Goal: Task Accomplishment & Management: Use online tool/utility

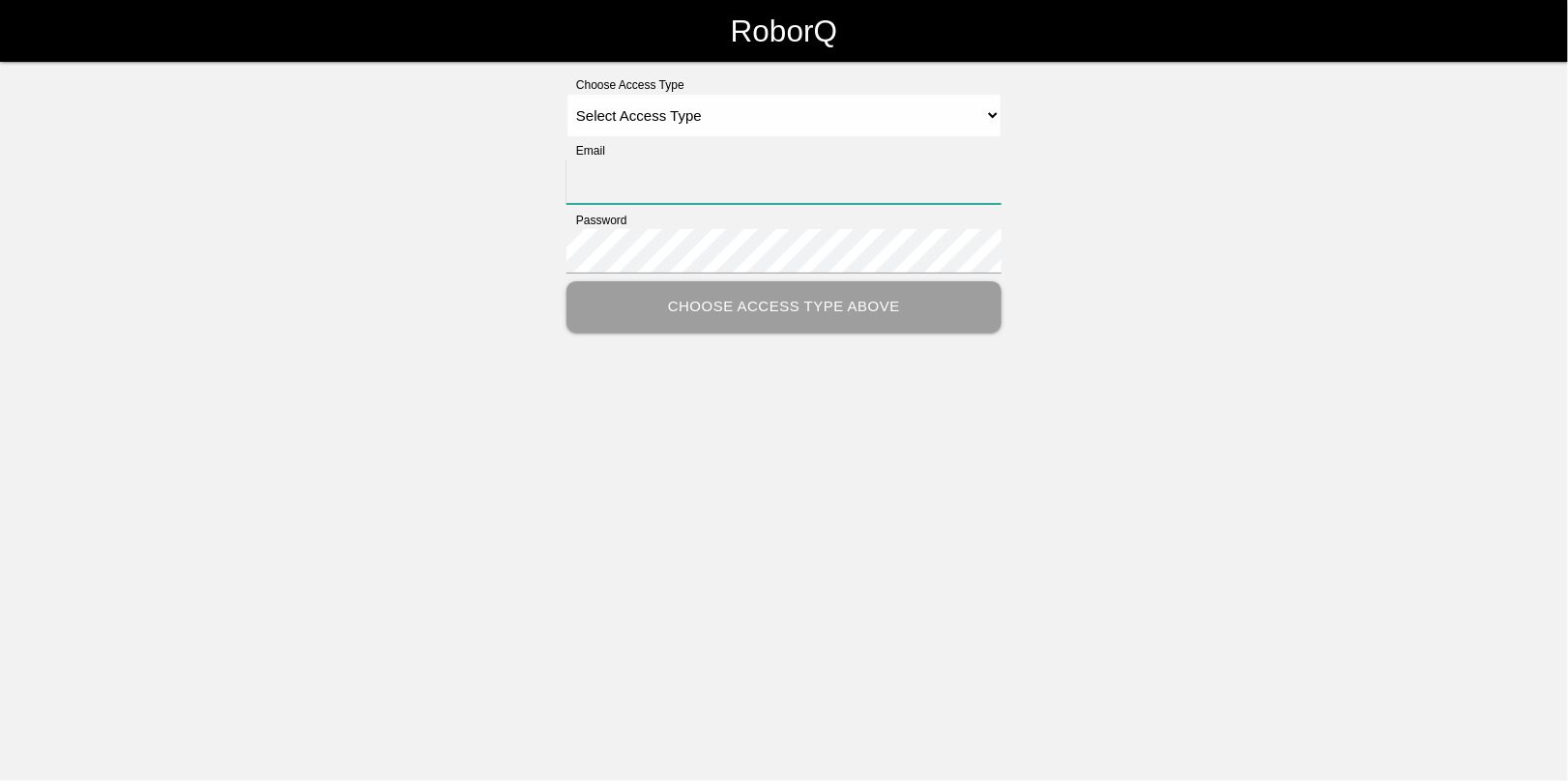
type input "[EMAIL_ADDRESS][DOMAIN_NAME]"
click at [883, 113] on select "Select Access Type Admin Customer Supervisor Worker" at bounding box center [784, 115] width 435 height 44
select select "Admin"
click at [567, 94] on select "Select Access Type Admin Customer Supervisor Worker" at bounding box center [784, 115] width 435 height 44
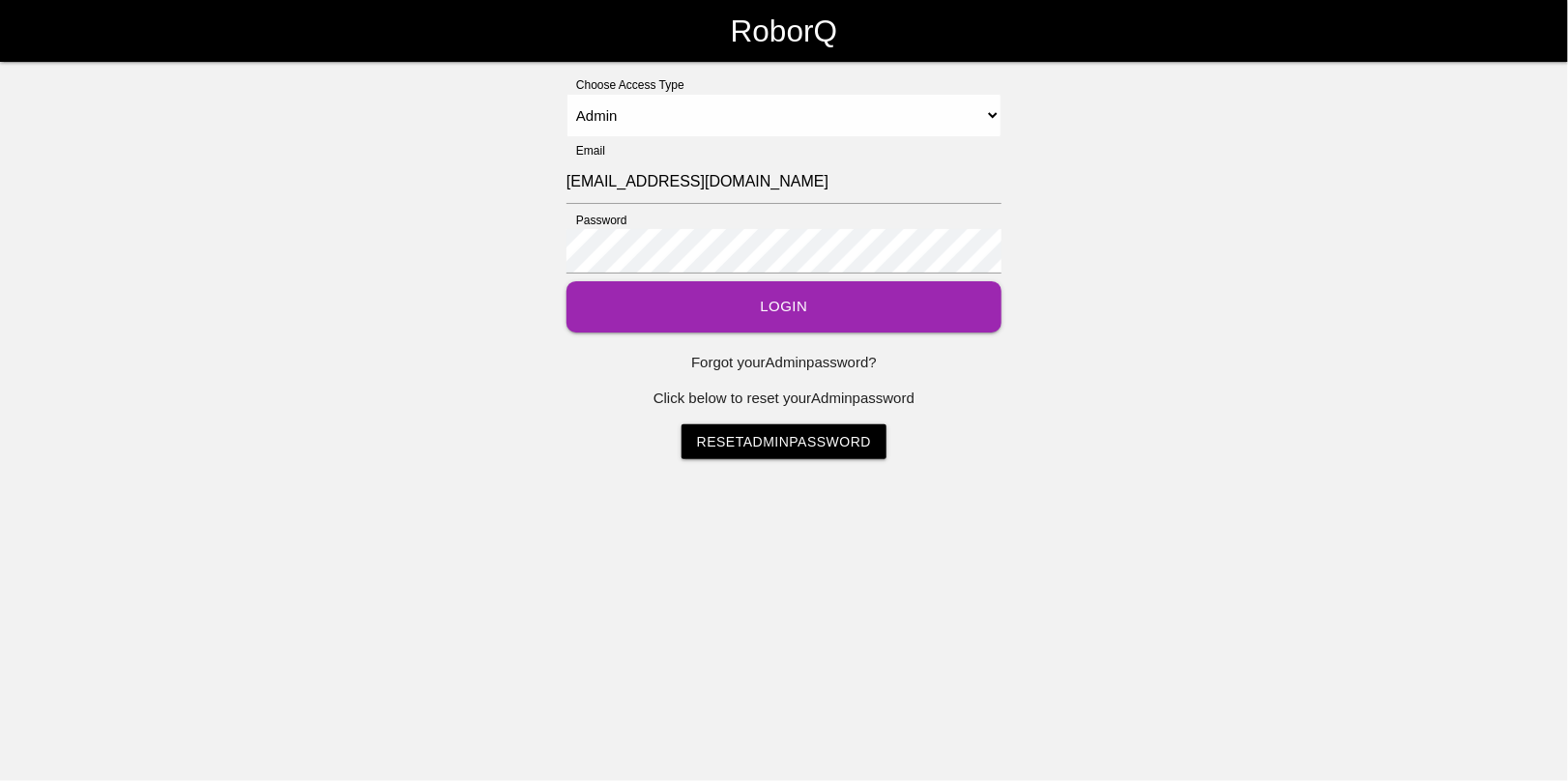
click at [779, 301] on button "Login" at bounding box center [784, 307] width 435 height 51
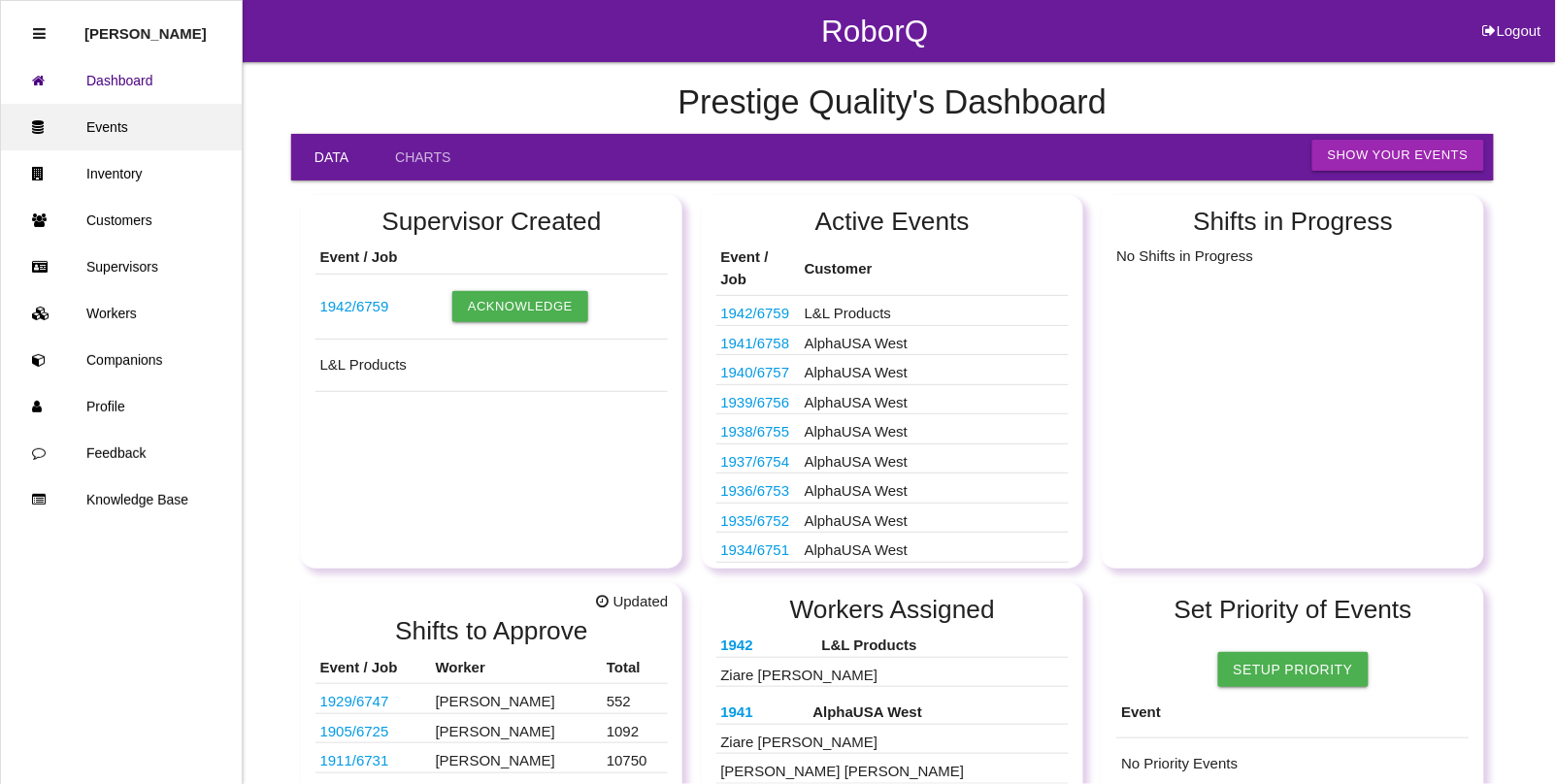
click at [88, 129] on link "Events" at bounding box center [121, 127] width 241 height 46
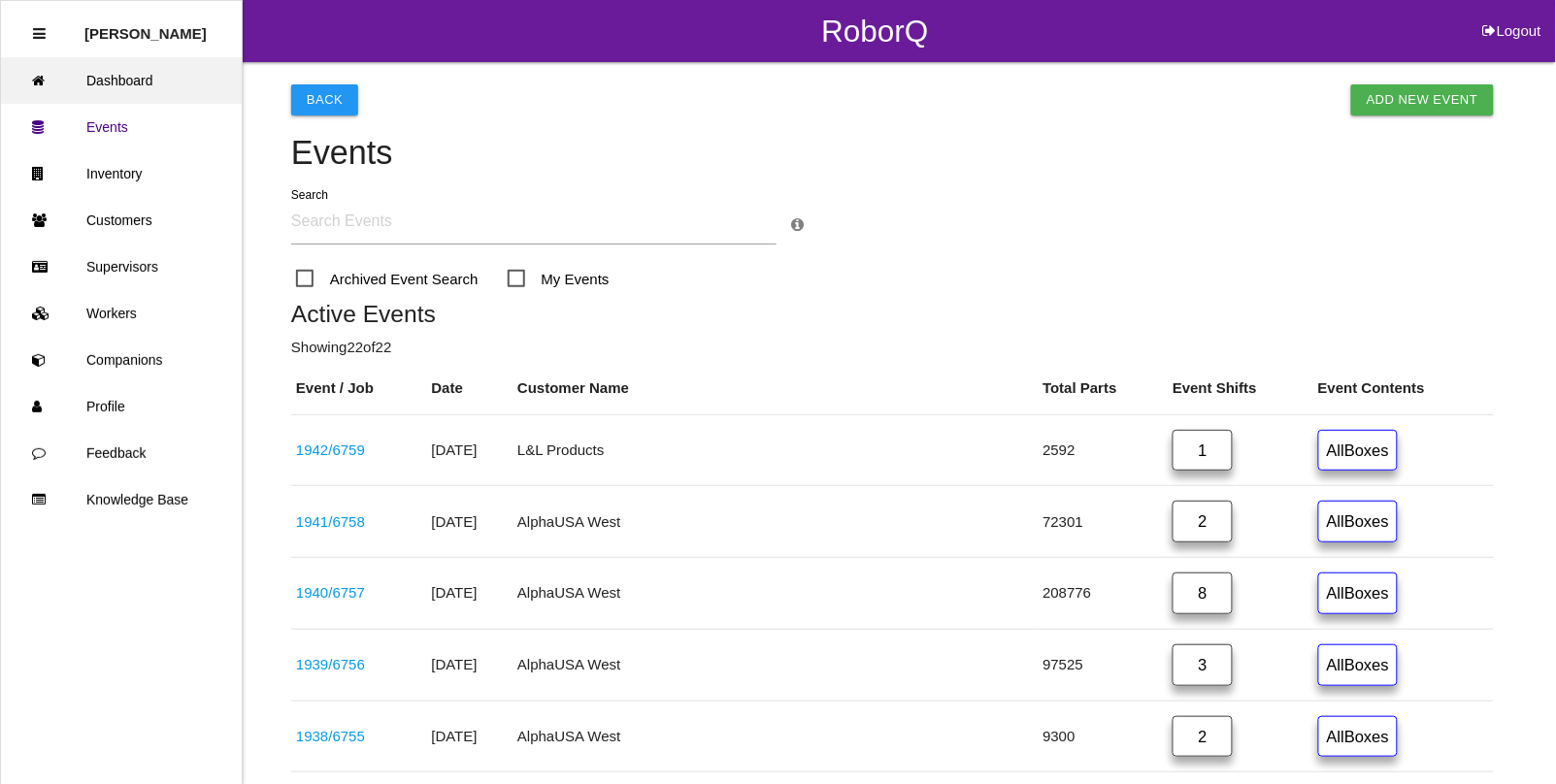
click at [110, 83] on link "Dashboard" at bounding box center [121, 79] width 241 height 46
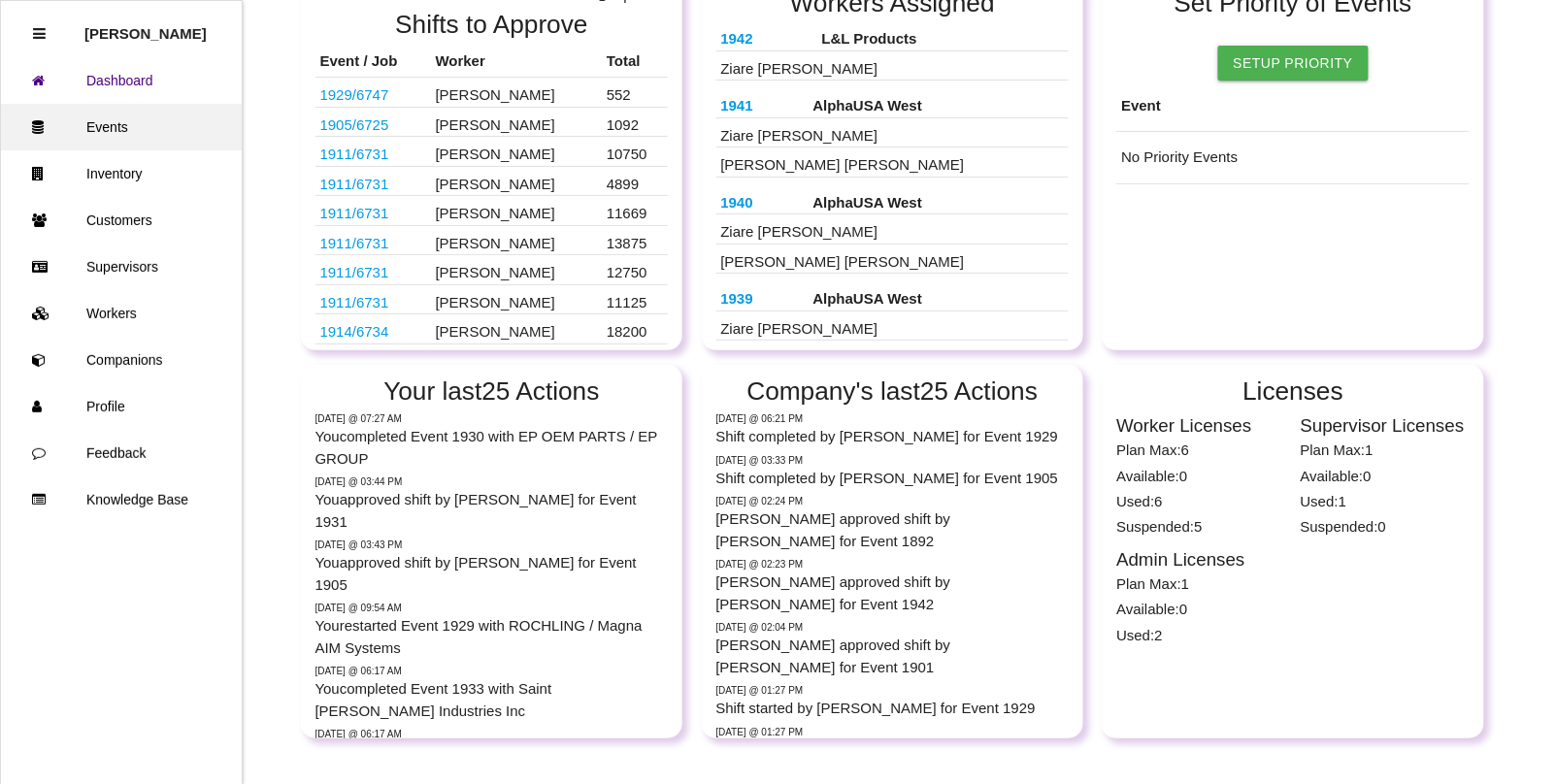
click at [108, 119] on link "Events" at bounding box center [121, 127] width 241 height 46
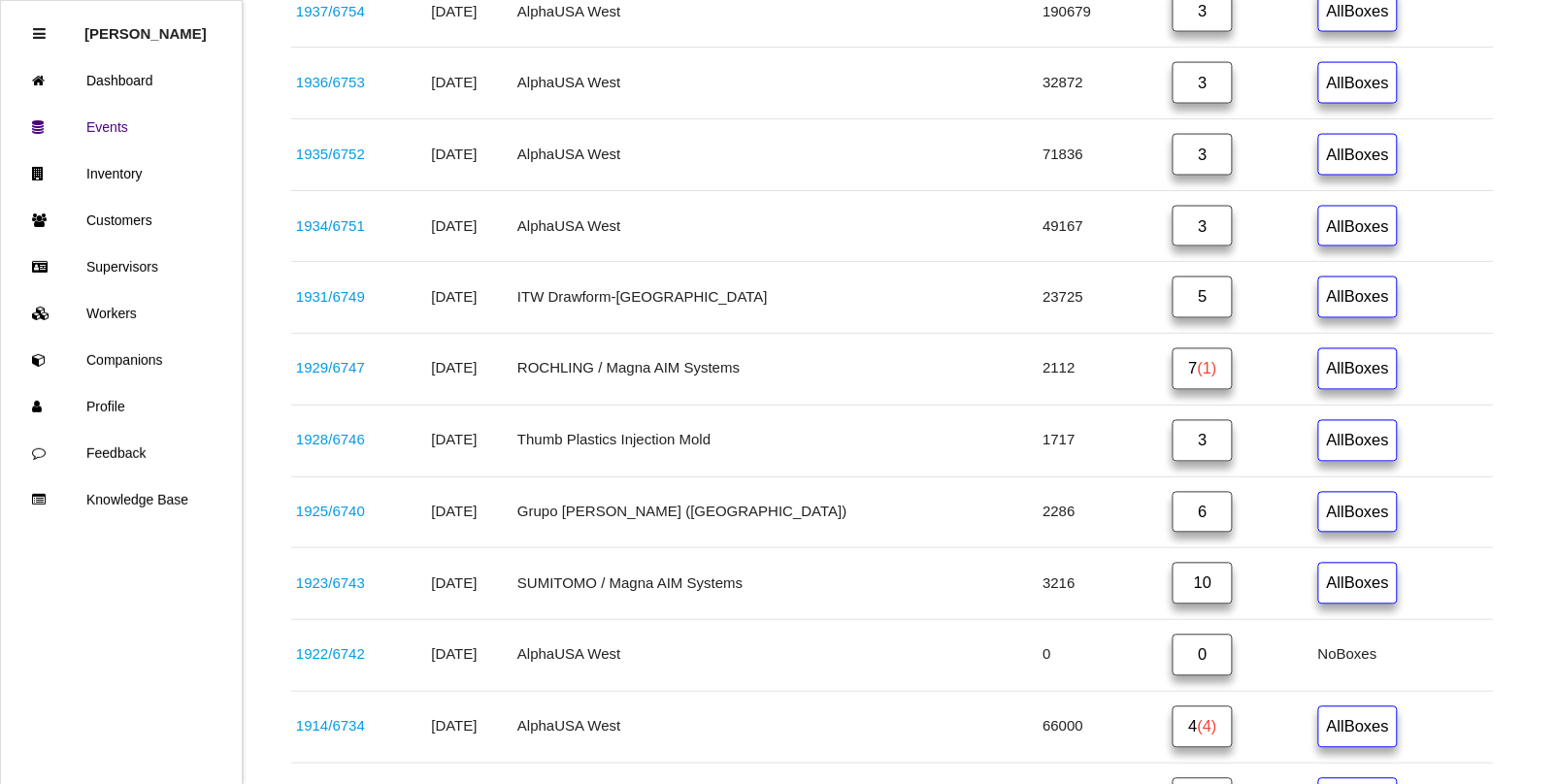
scroll to position [849, 0]
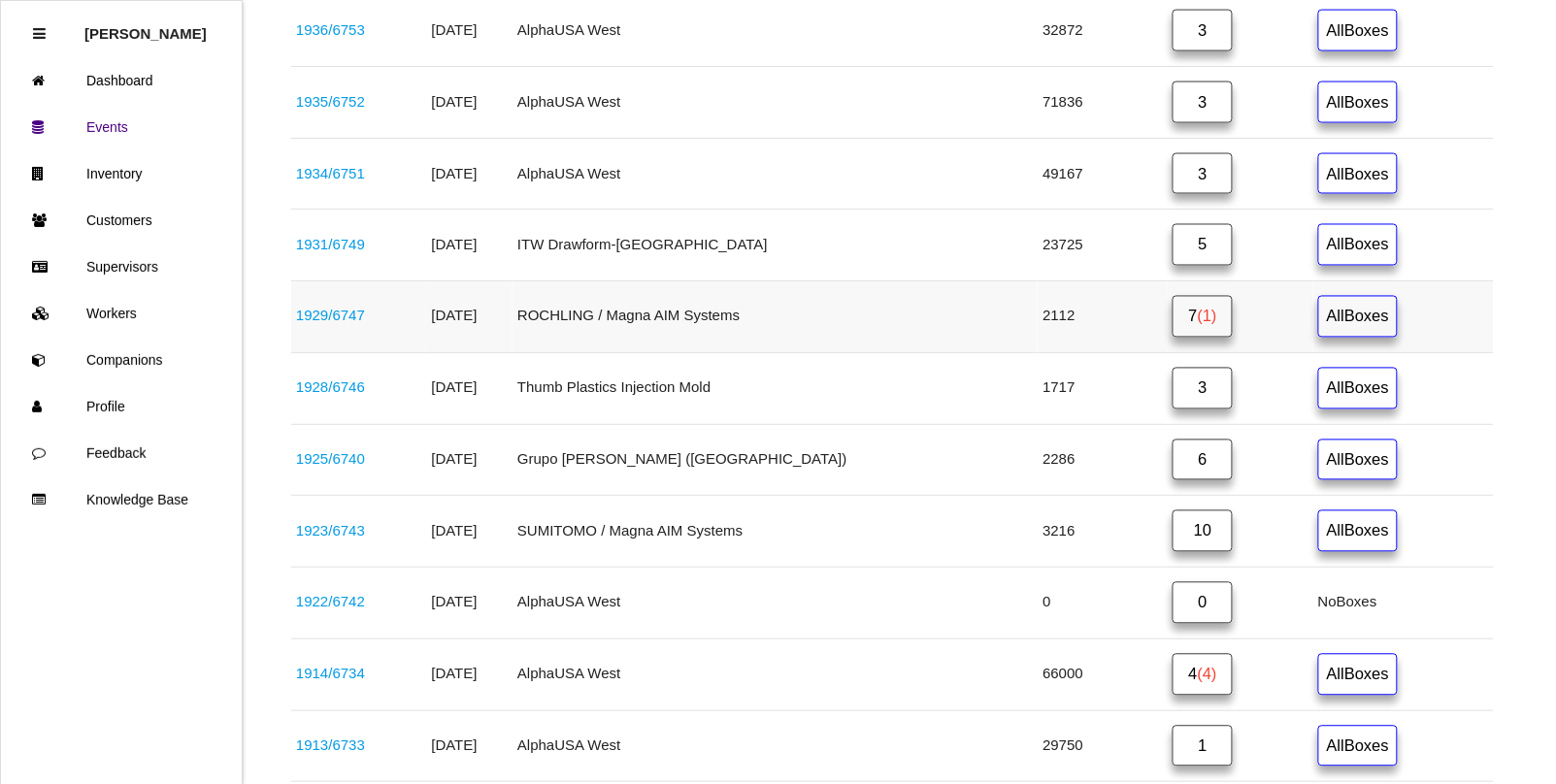
click at [313, 324] on link "1929 / 6747" at bounding box center [331, 315] width 69 height 17
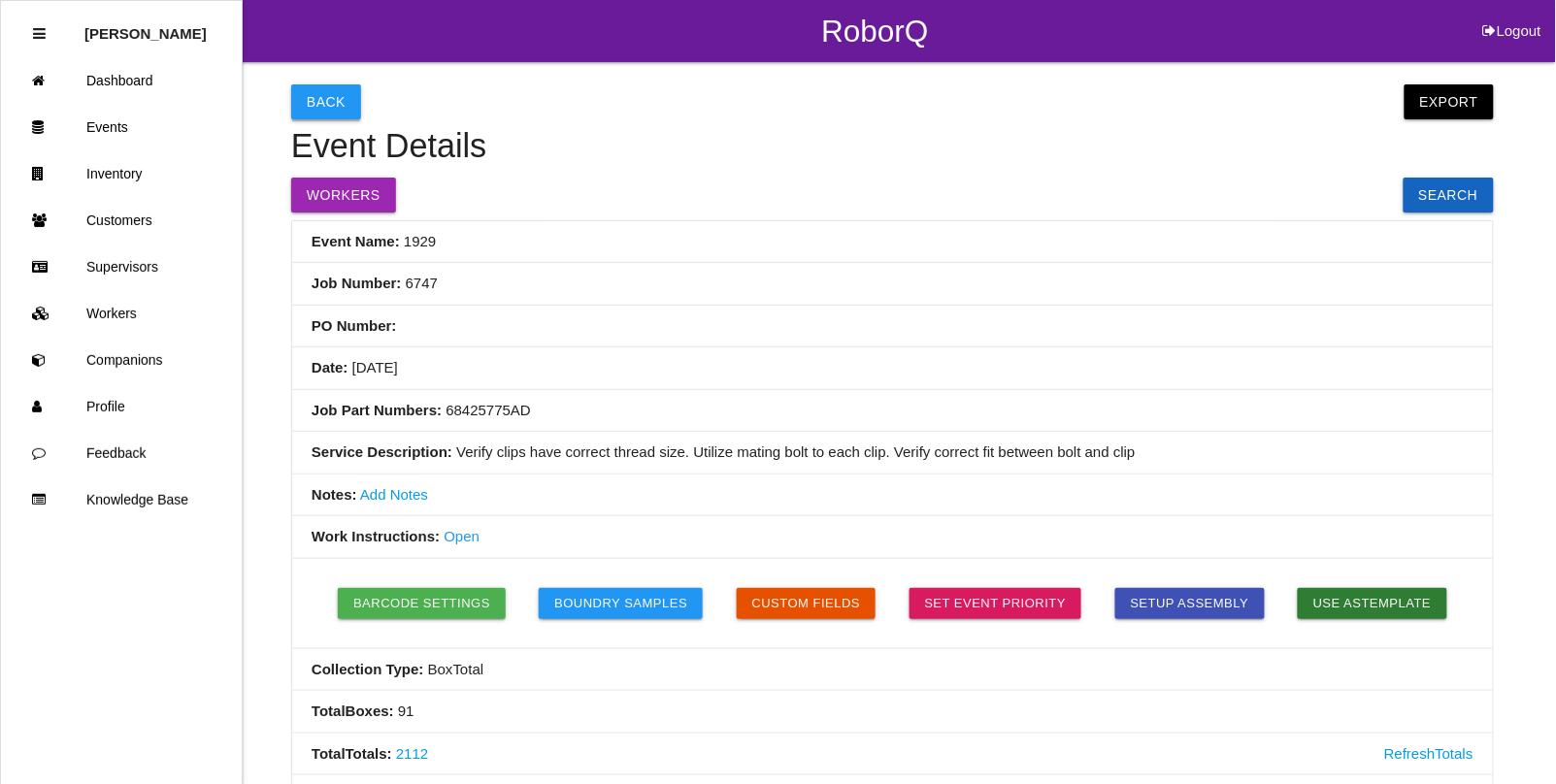
click at [307, 94] on button "Back" at bounding box center [326, 102] width 70 height 35
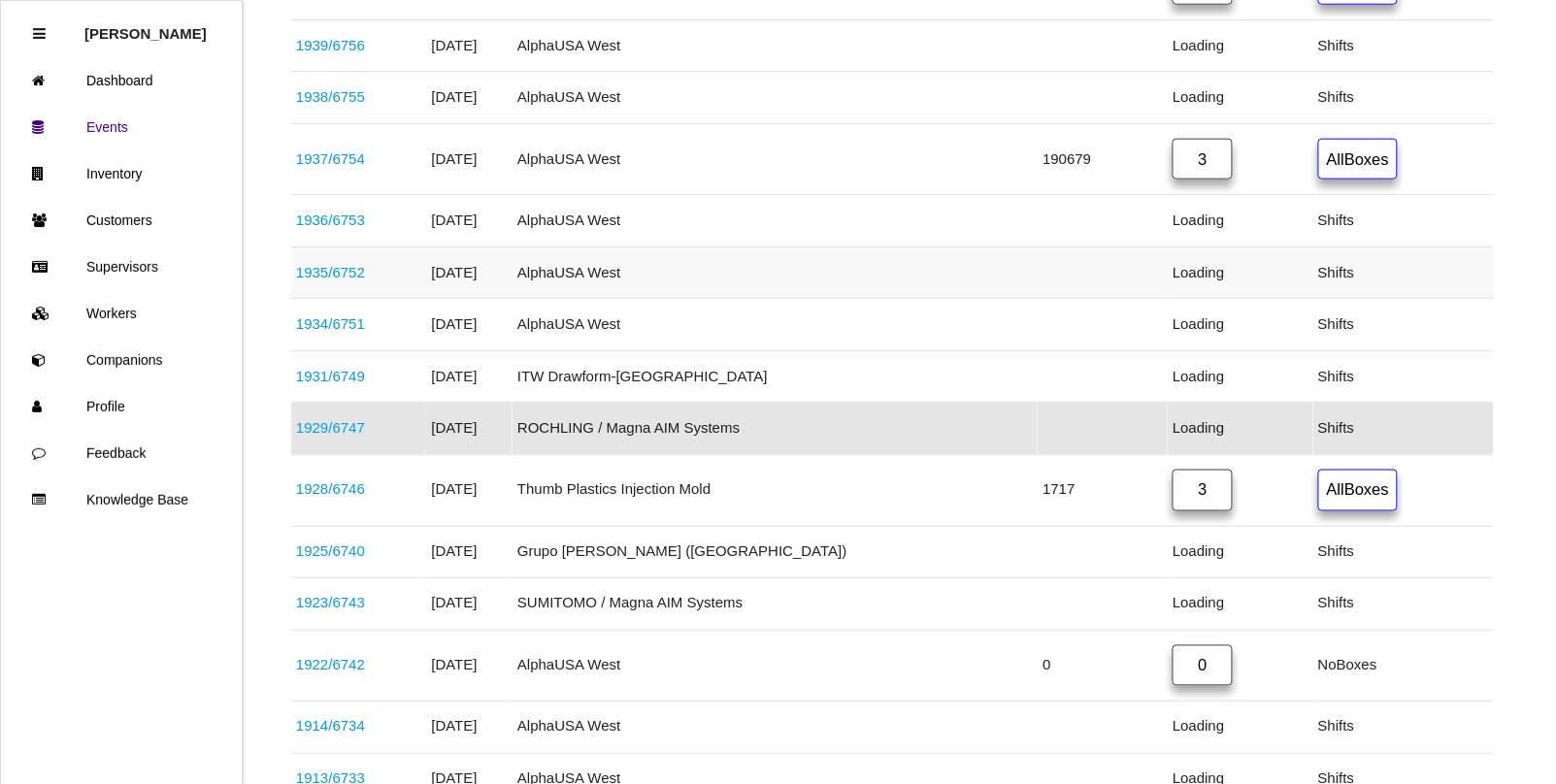
scroll to position [609, 0]
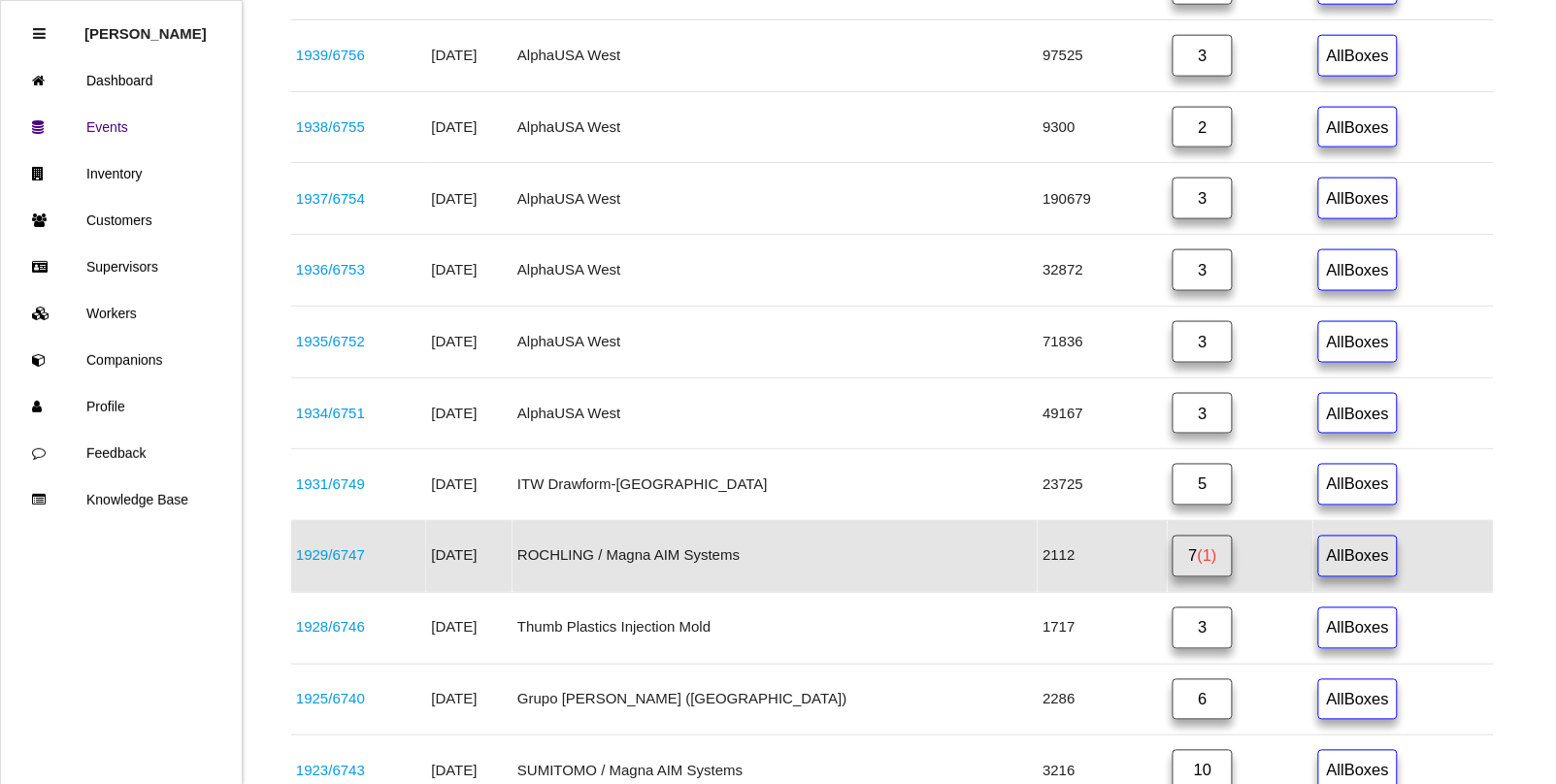
click at [1198, 565] on span "(1)" at bounding box center [1207, 556] width 20 height 18
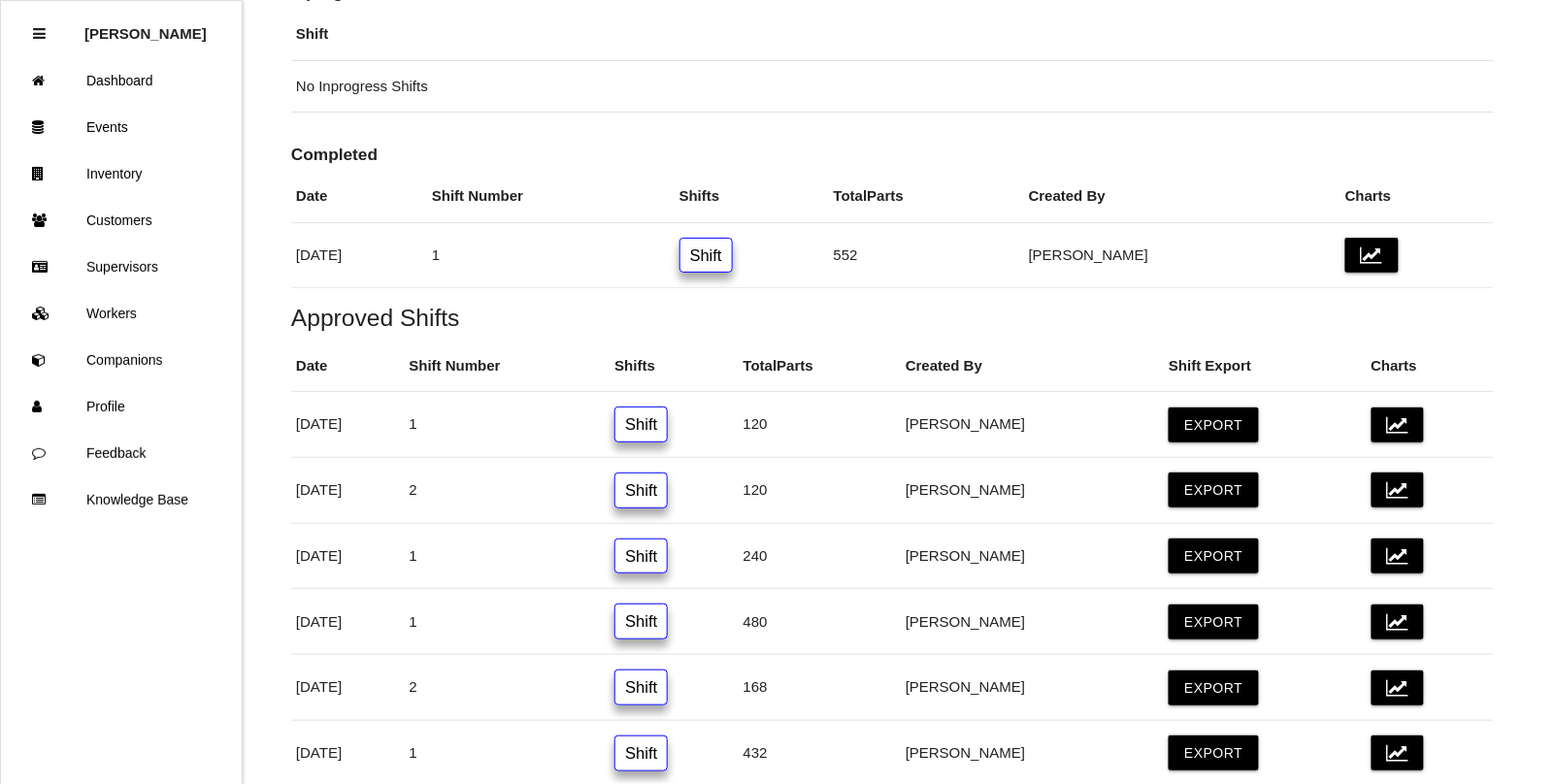
scroll to position [242, 0]
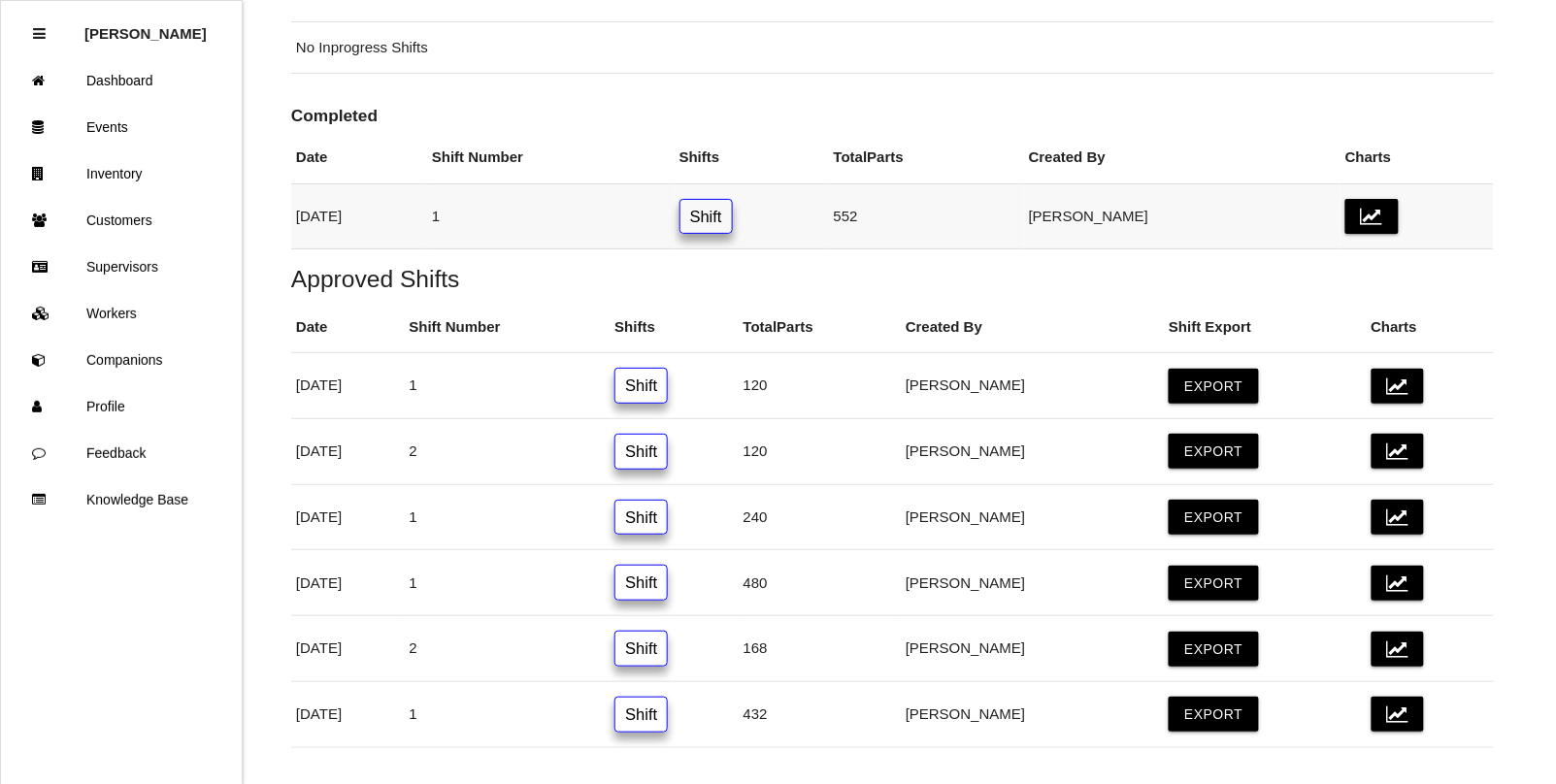
click at [733, 219] on link "Shift" at bounding box center [706, 217] width 53 height 36
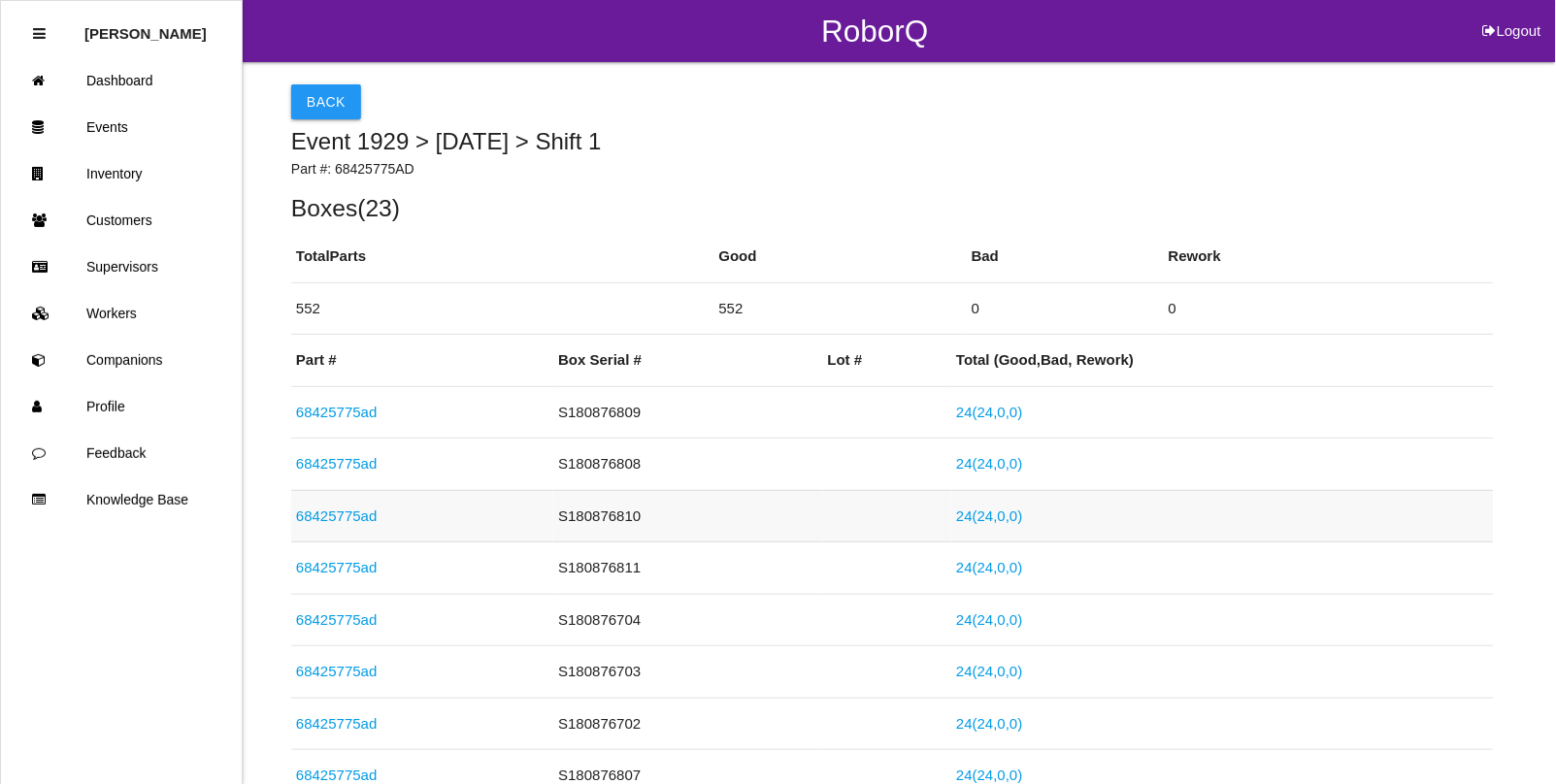
scroll to position [1614, 0]
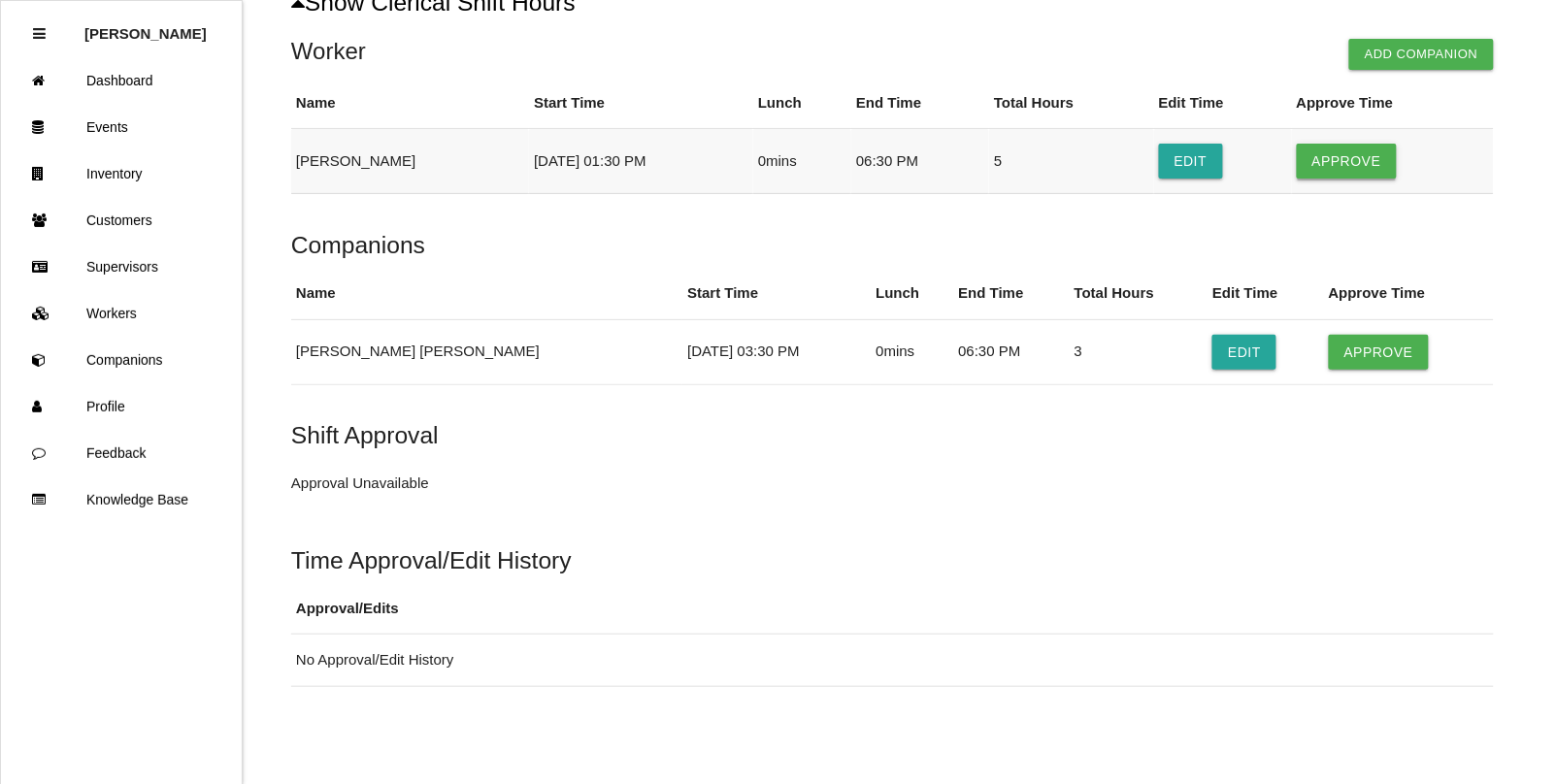
click at [1347, 161] on button "Approve" at bounding box center [1347, 161] width 100 height 35
click at [1329, 354] on button "Approve" at bounding box center [1379, 352] width 100 height 35
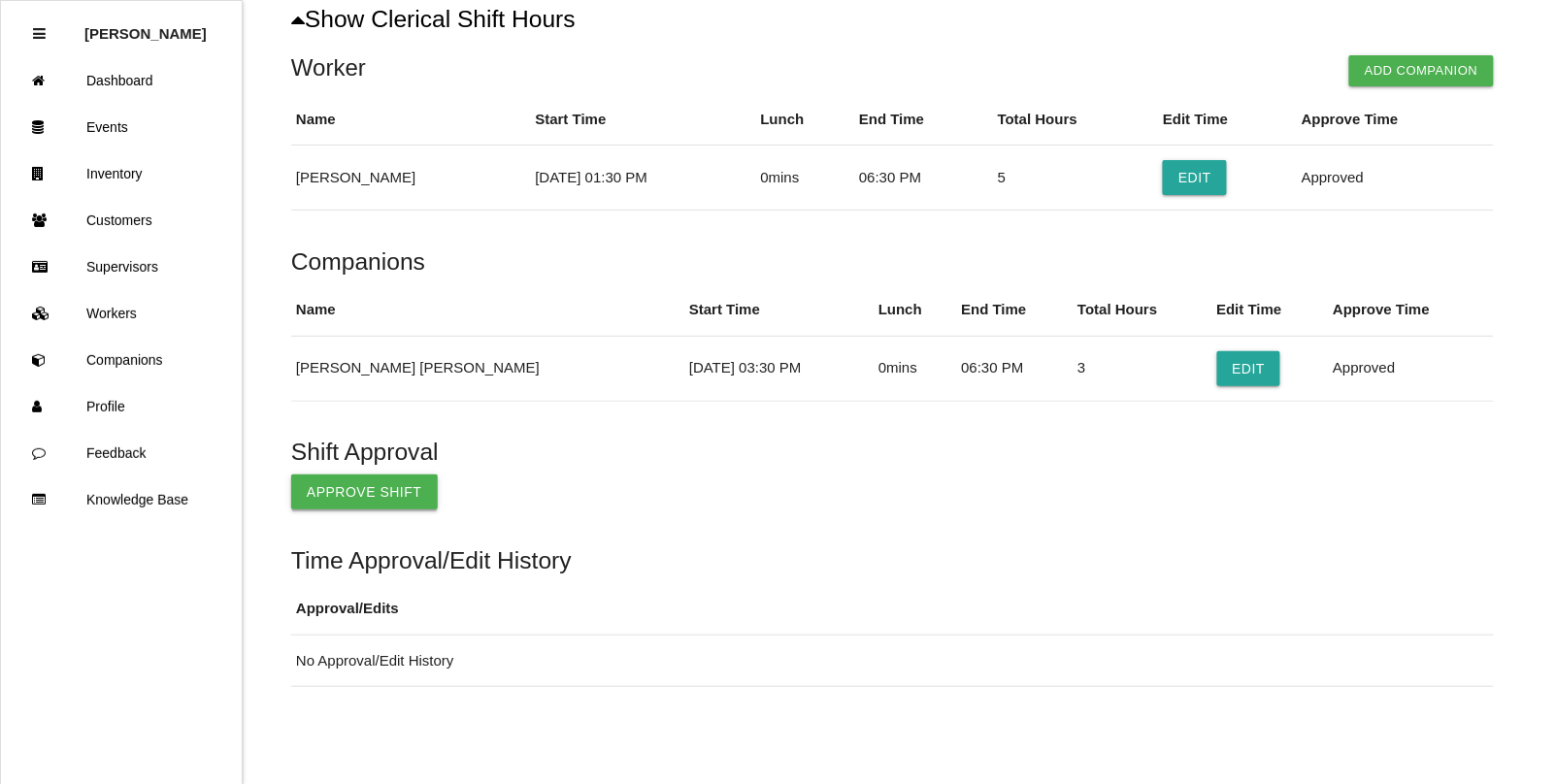
click at [360, 488] on button "Approve Shift" at bounding box center [364, 493] width 146 height 35
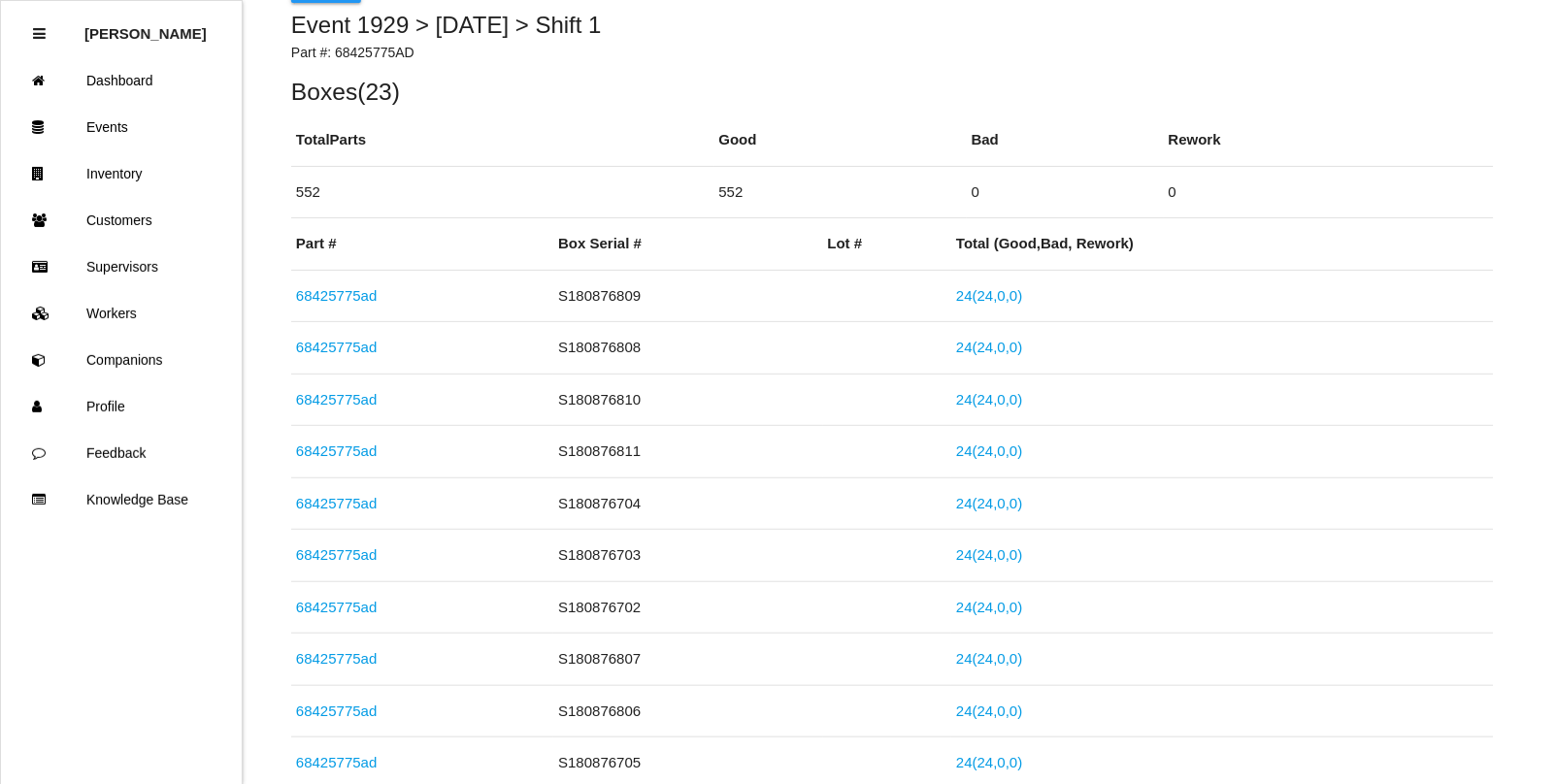
scroll to position [0, 0]
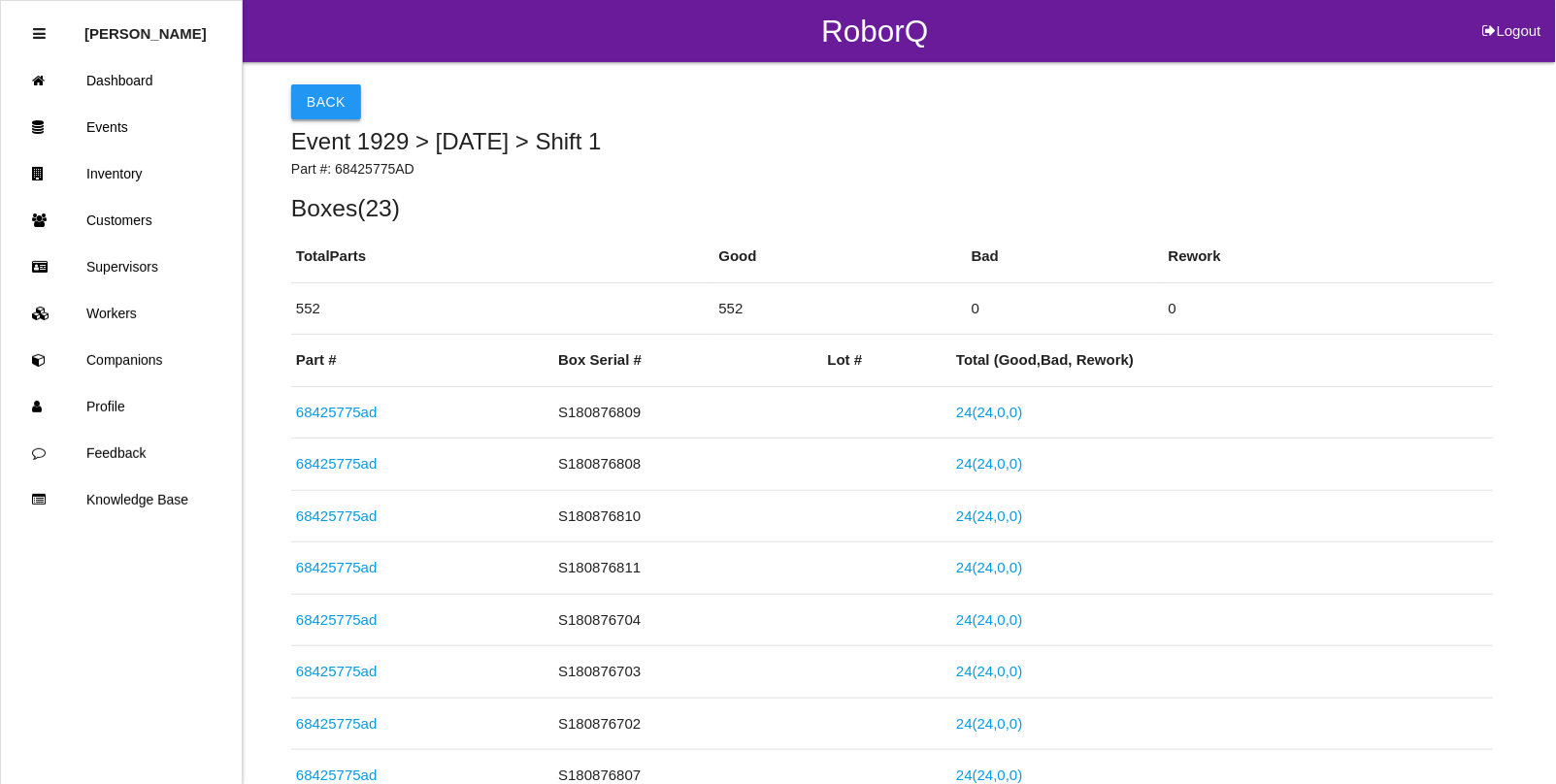
click at [307, 98] on button "Back" at bounding box center [326, 102] width 70 height 35
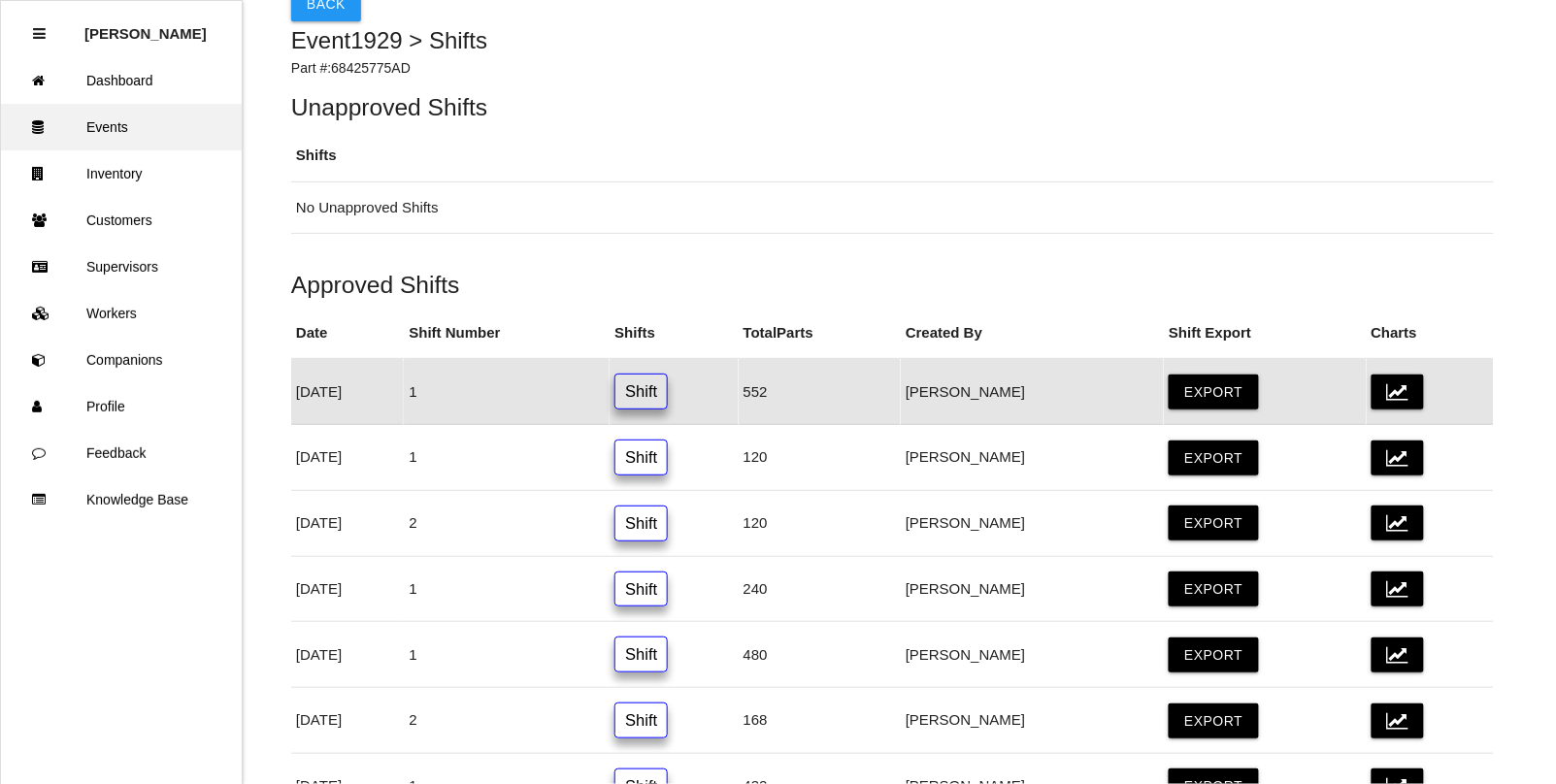
click at [93, 120] on link "Events" at bounding box center [121, 127] width 241 height 46
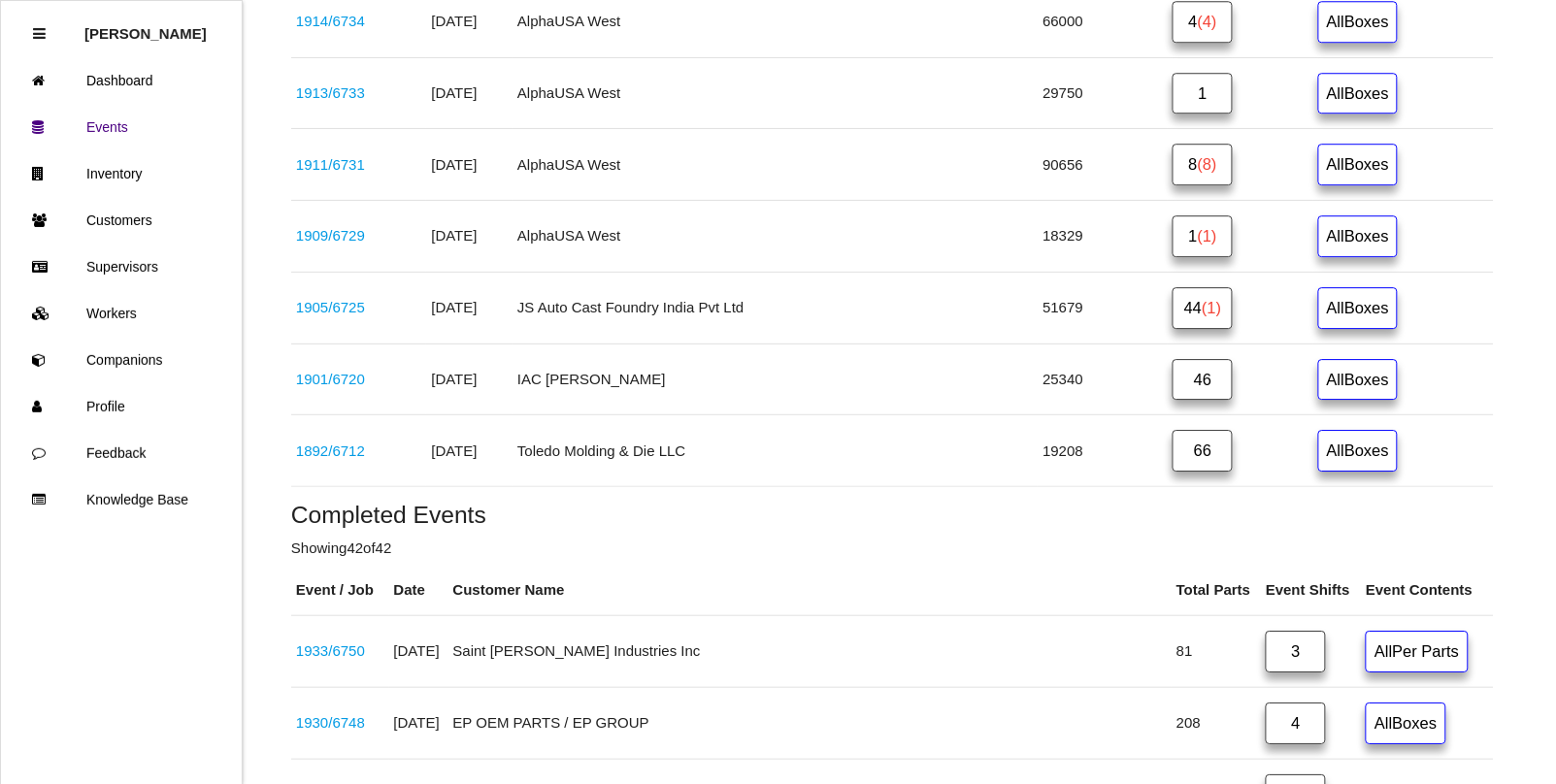
scroll to position [1458, 0]
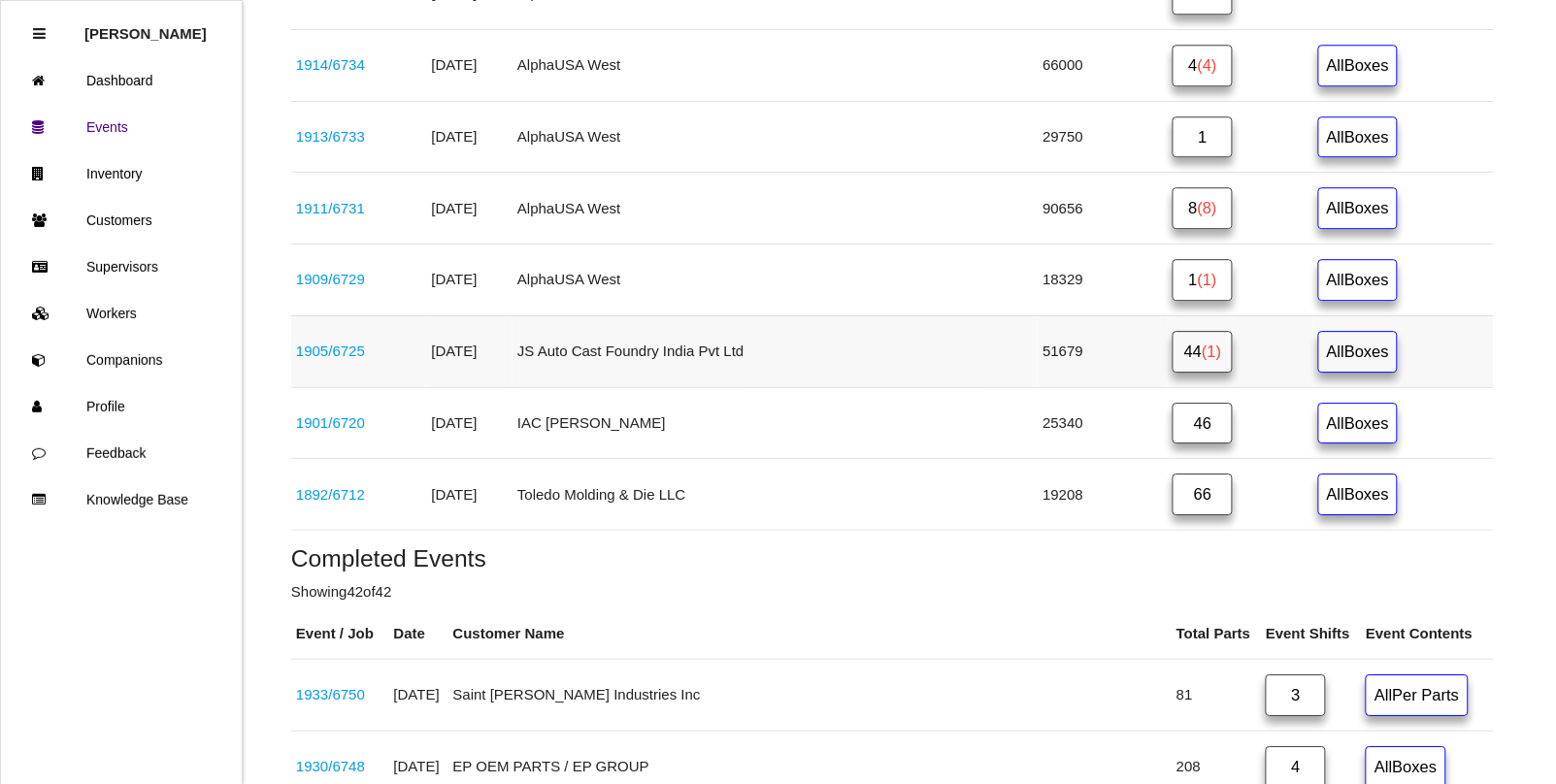
click at [1202, 360] on span "(1)" at bounding box center [1211, 351] width 20 height 18
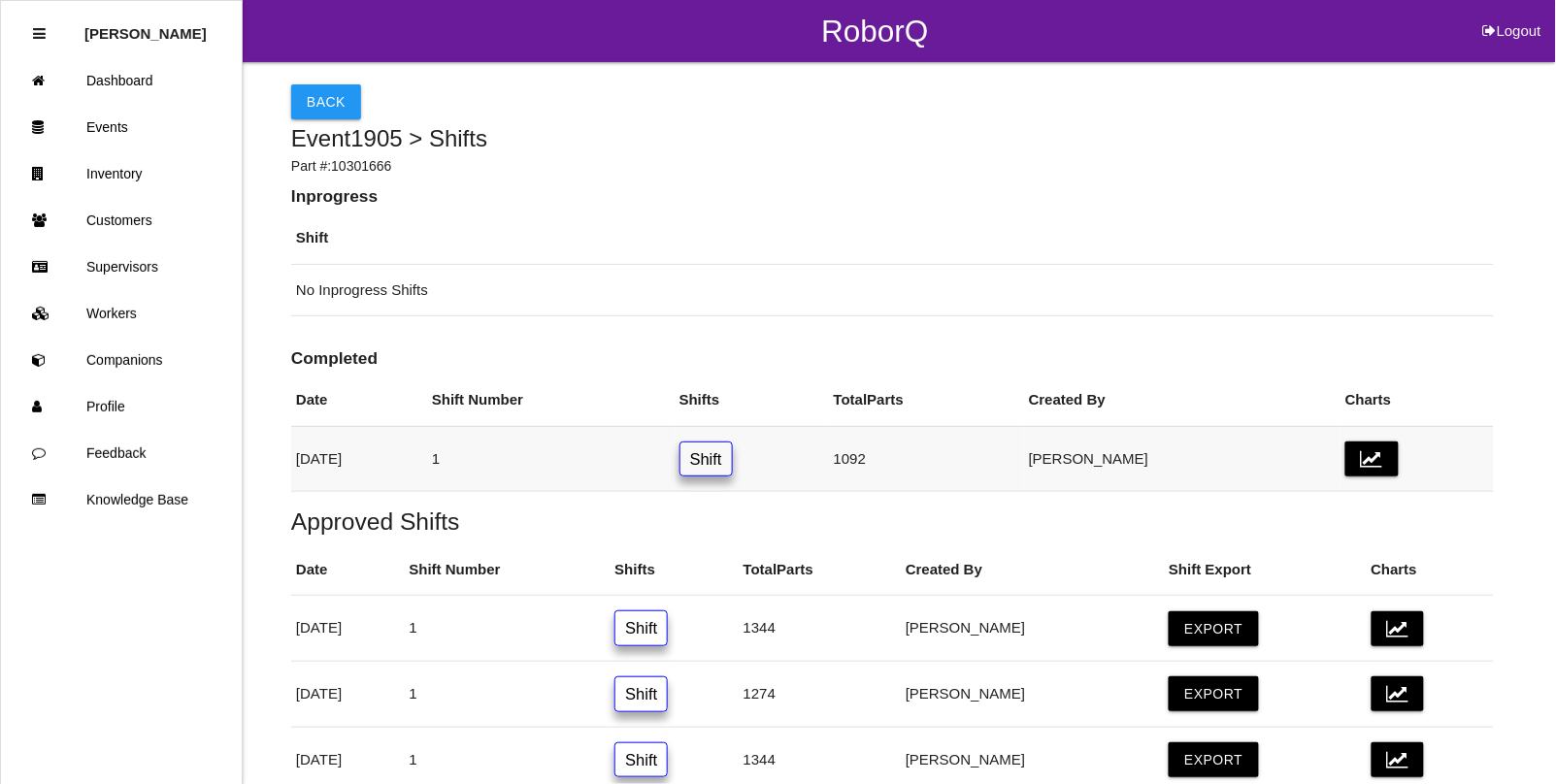
click at [733, 467] on link "Shift" at bounding box center [706, 459] width 53 height 36
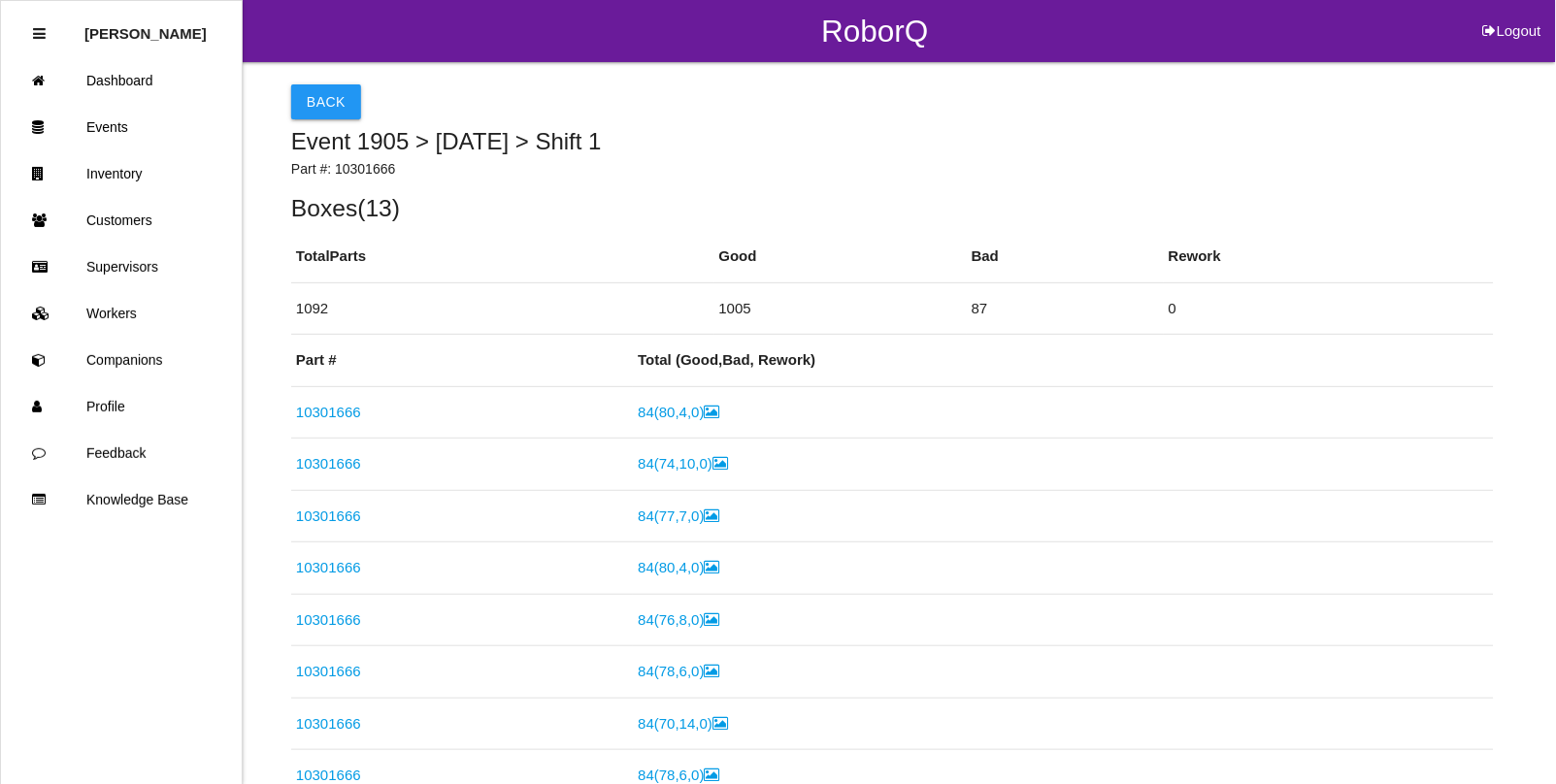
scroll to position [903, 0]
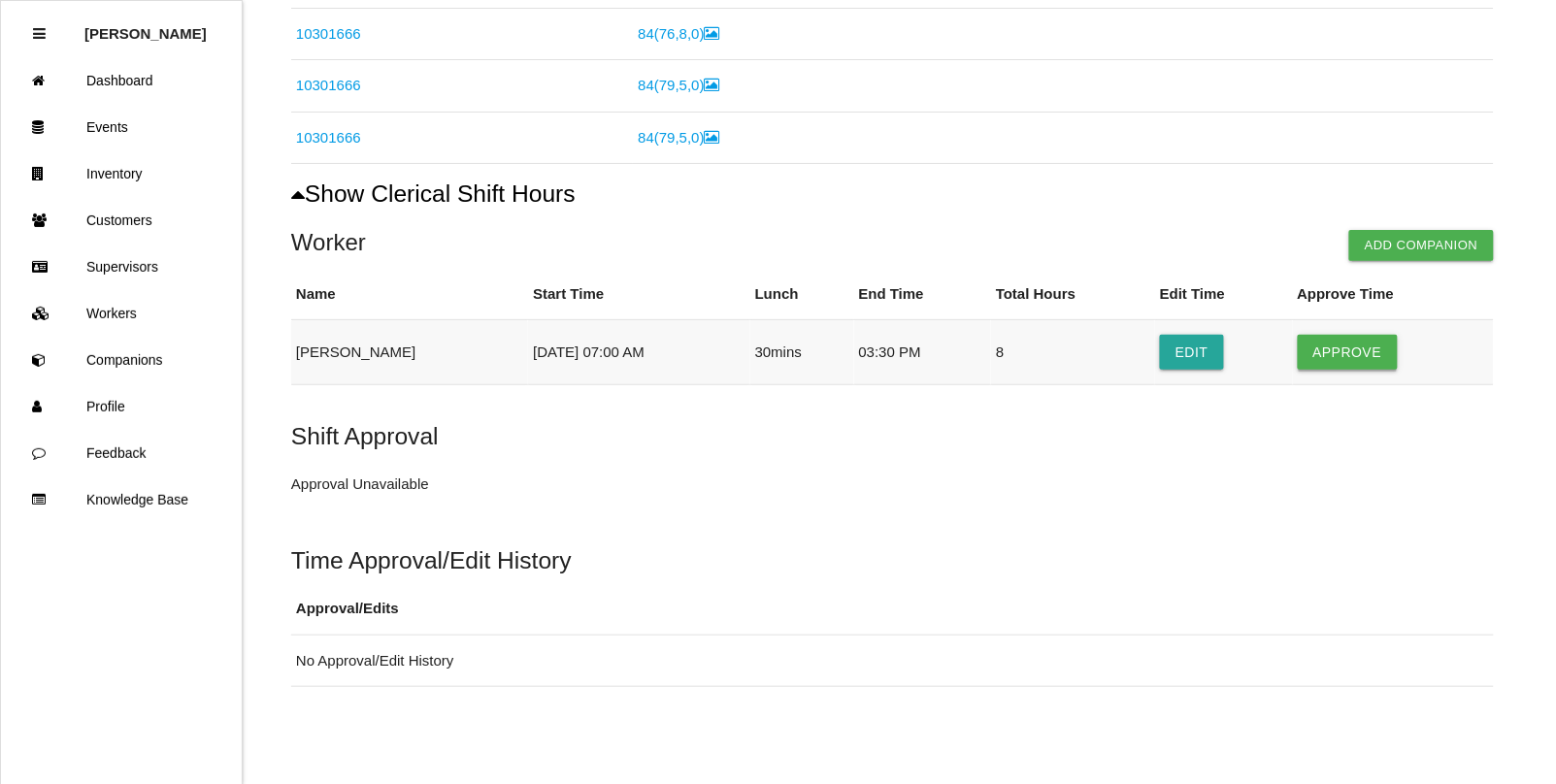
click at [1347, 345] on button "Approve" at bounding box center [1348, 352] width 100 height 35
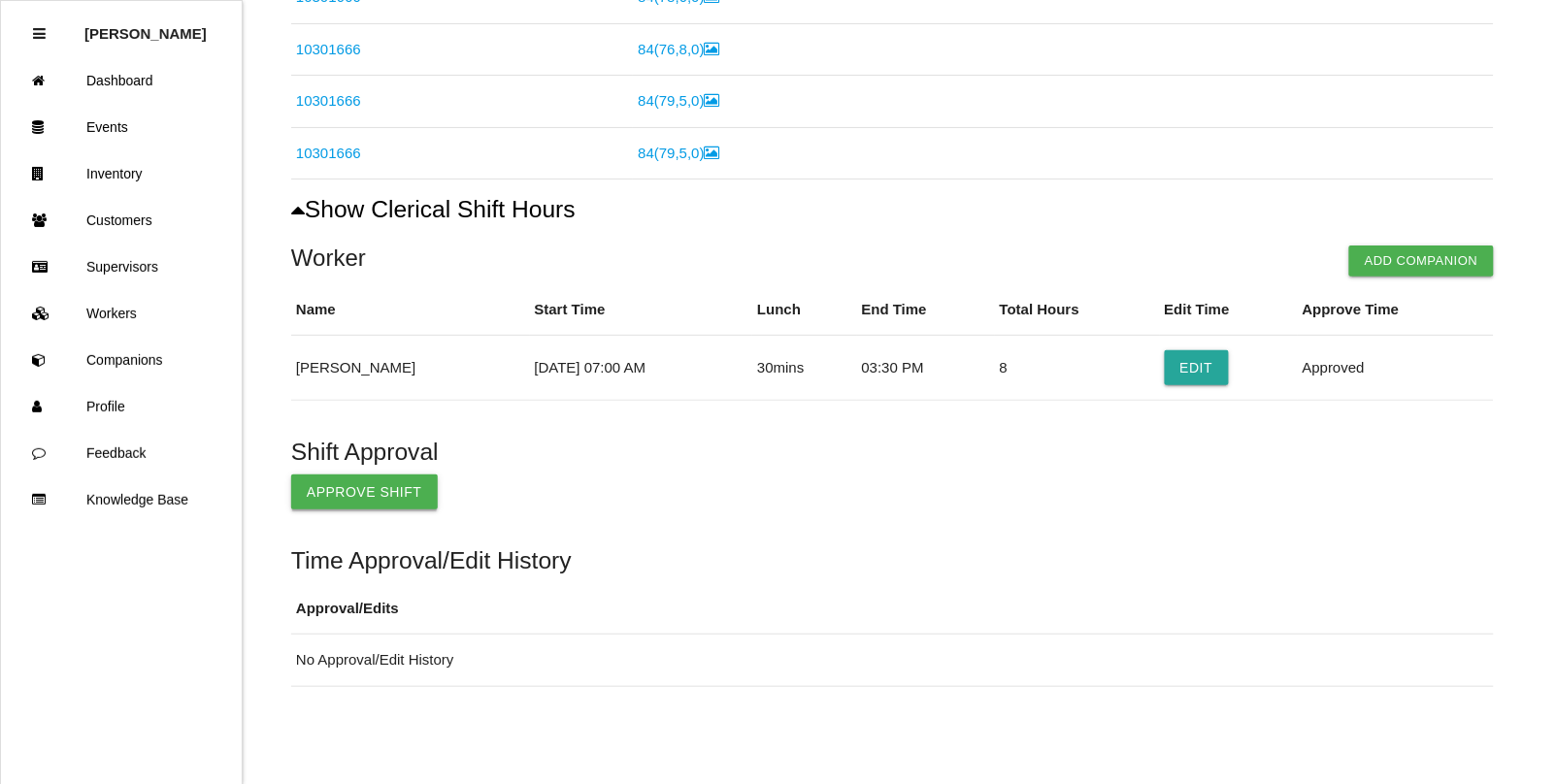
click at [367, 486] on button "Approve Shift" at bounding box center [364, 493] width 146 height 35
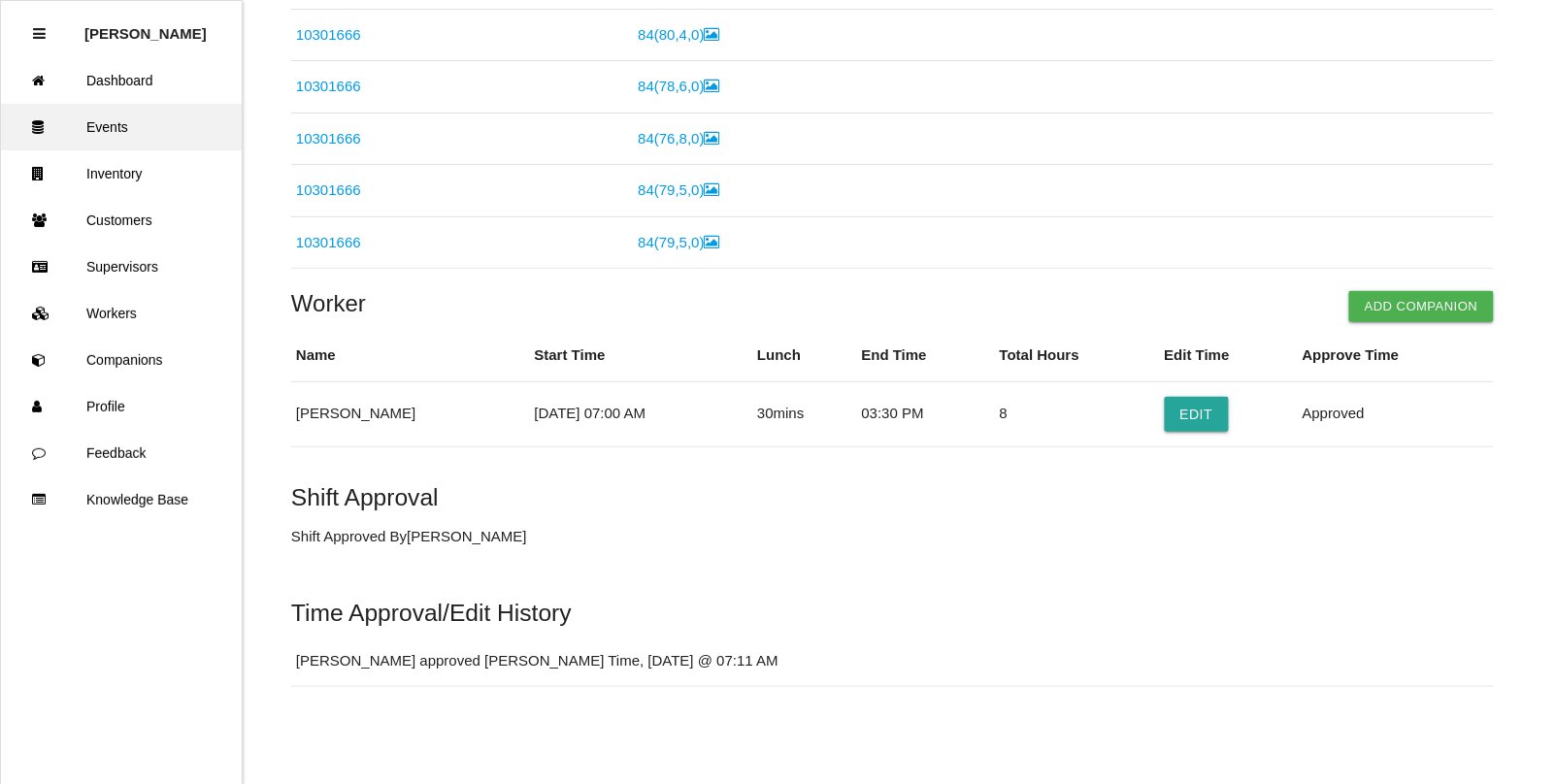
scroll to position [797, 0]
click at [118, 70] on link "Dashboard" at bounding box center [121, 79] width 241 height 46
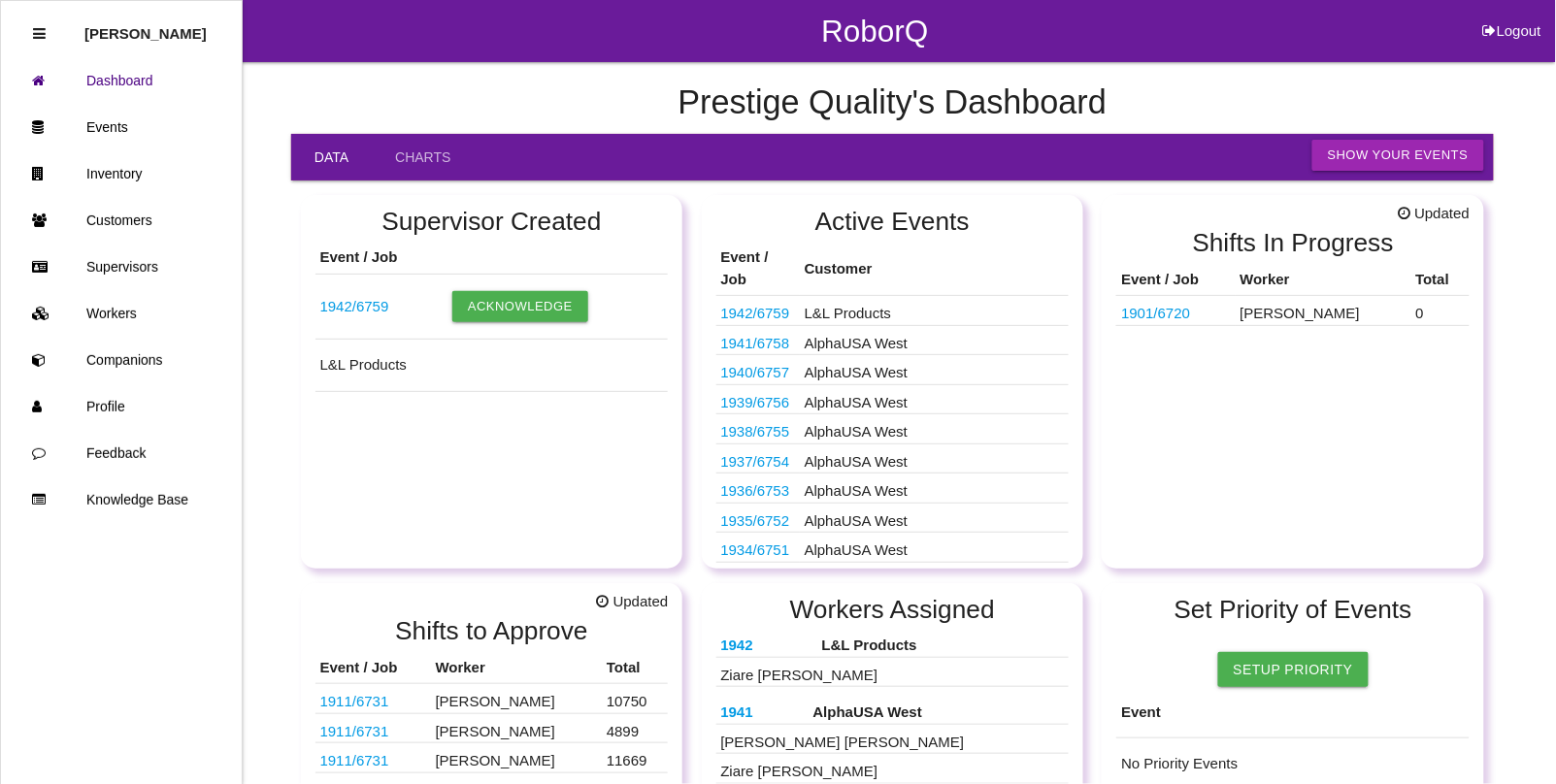
click at [1529, 15] on button "Logout" at bounding box center [1512, 7] width 87 height 15
select select "Admin"
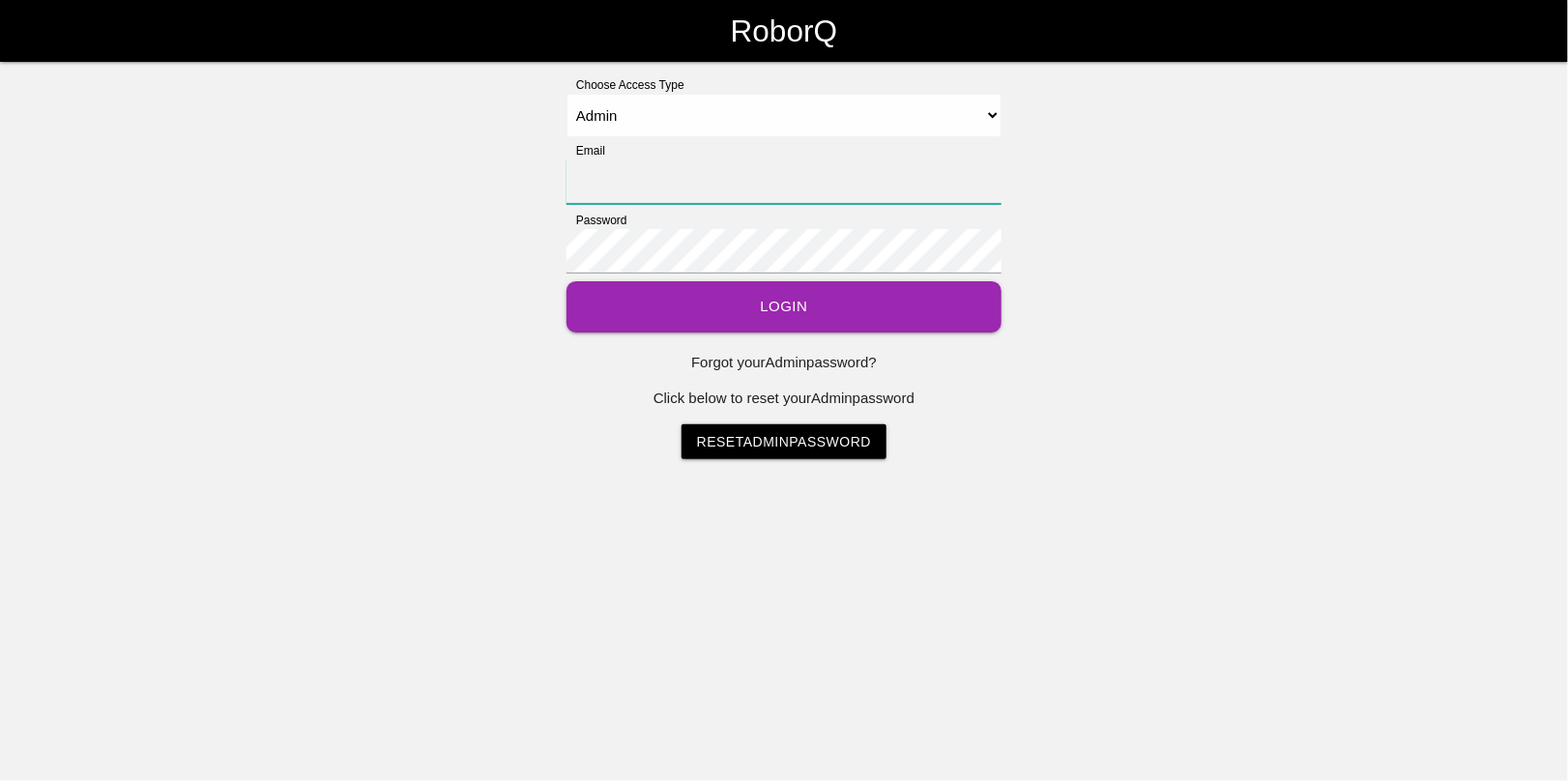
type input "[EMAIL_ADDRESS][DOMAIN_NAME]"
